Goal: Entertainment & Leisure: Consume media (video, audio)

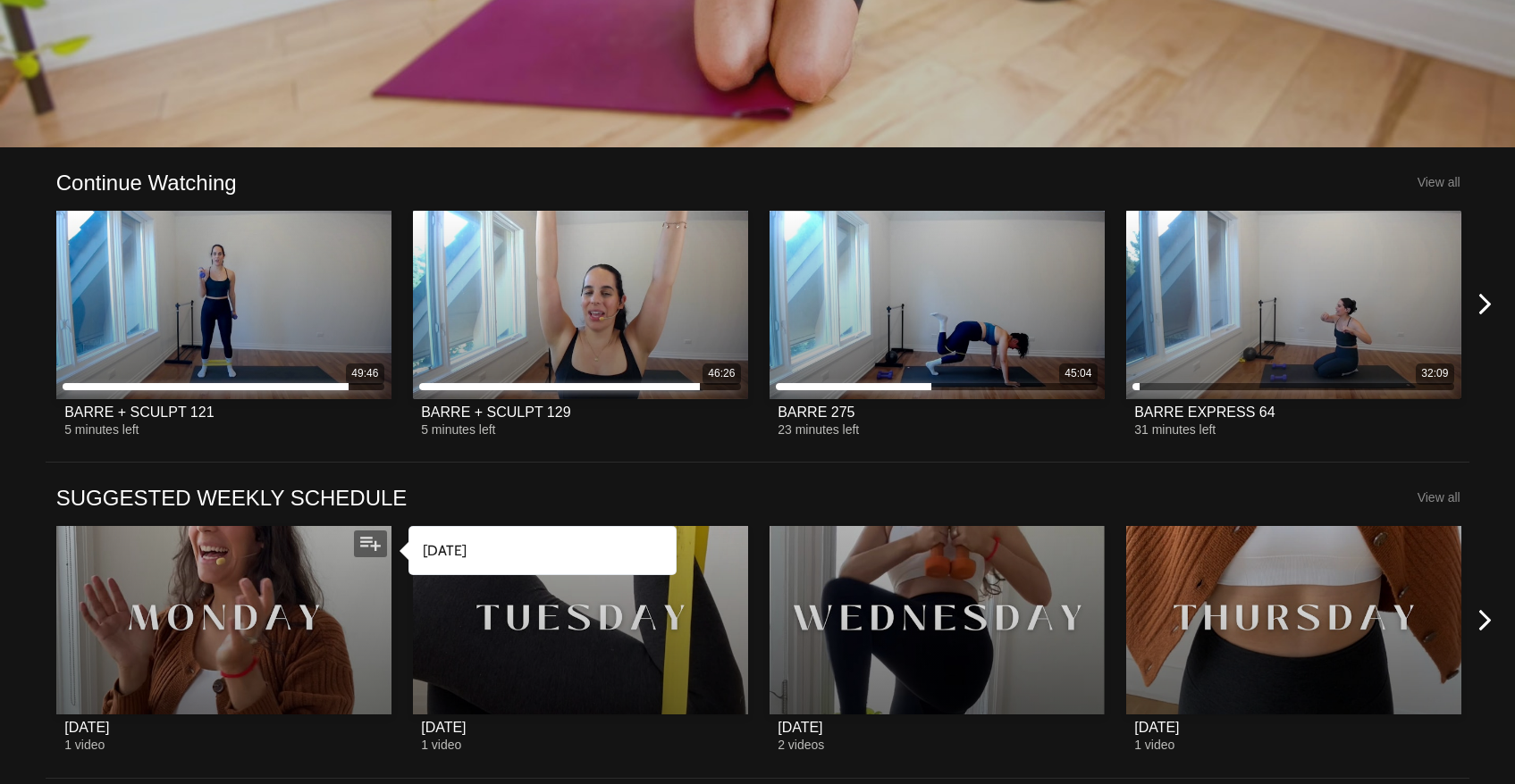
scroll to position [521, 0]
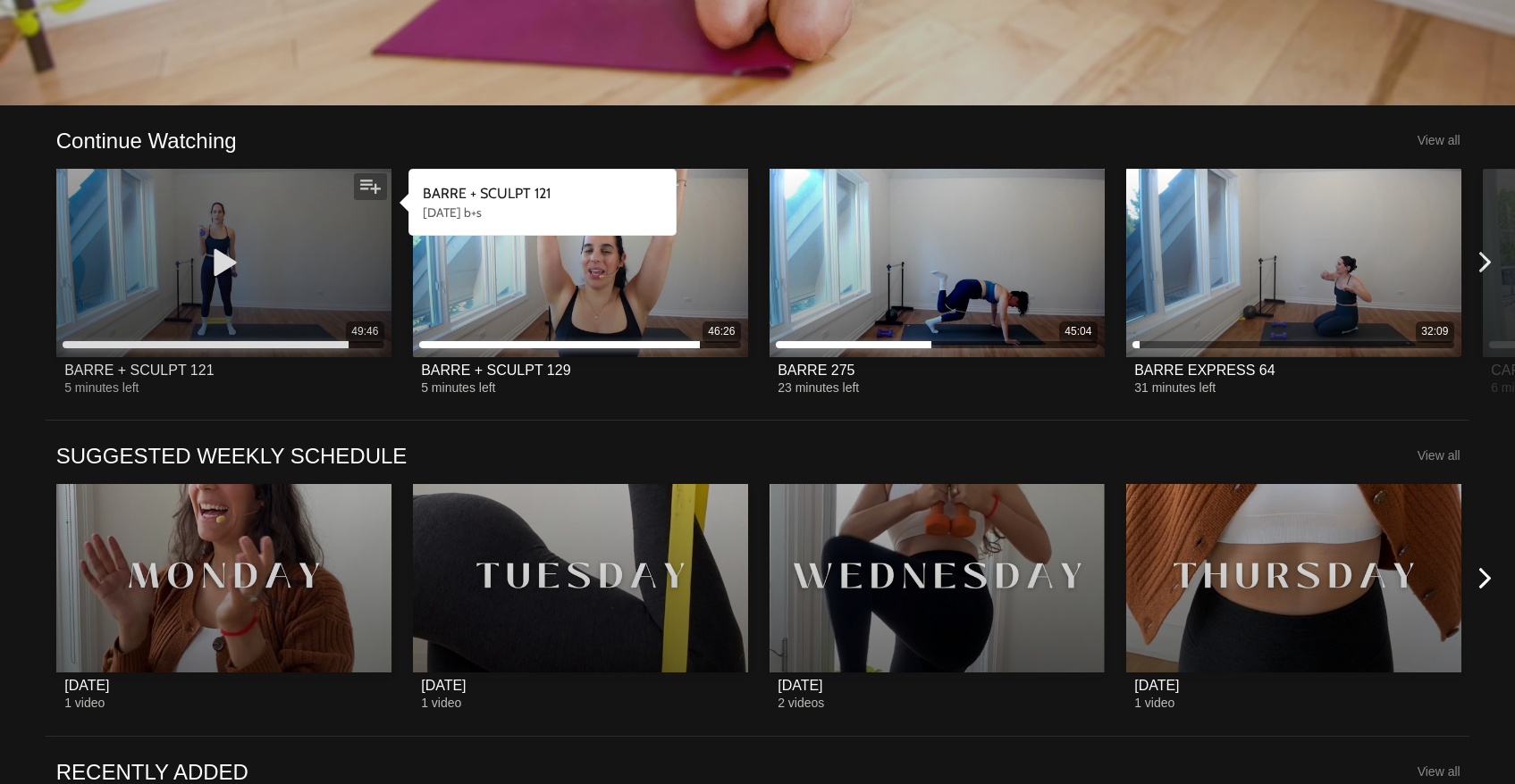
click at [295, 258] on div "49:46" at bounding box center [224, 263] width 335 height 189
